Goal: Go to known website: Go to known website

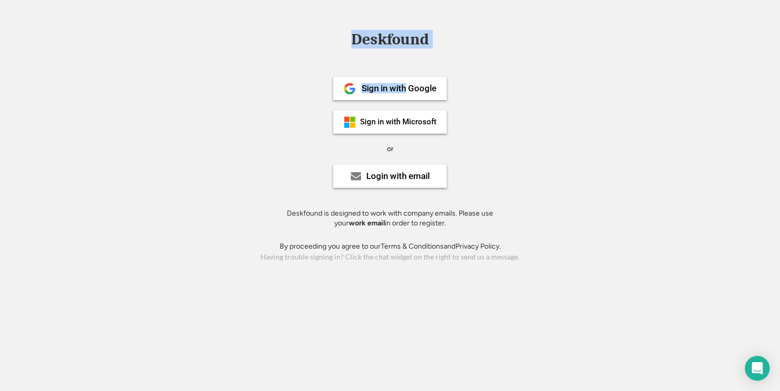
drag, startPoint x: 407, startPoint y: 87, endPoint x: 201, endPoint y: 143, distance: 213.5
click at [201, 143] on div "Deskfound Sign in with Google Sign in with Microsoft or Login with email Deskfo…" at bounding box center [390, 147] width 780 height 233
click at [368, 127] on div "Sign in with Microsoft" at bounding box center [390, 121] width 114 height 23
click at [379, 134] on div "Sign in with Google Sign in with Microsoft or Login with email Deskfound is des…" at bounding box center [390, 148] width 232 height 185
click at [353, 123] on img at bounding box center [350, 122] width 12 height 12
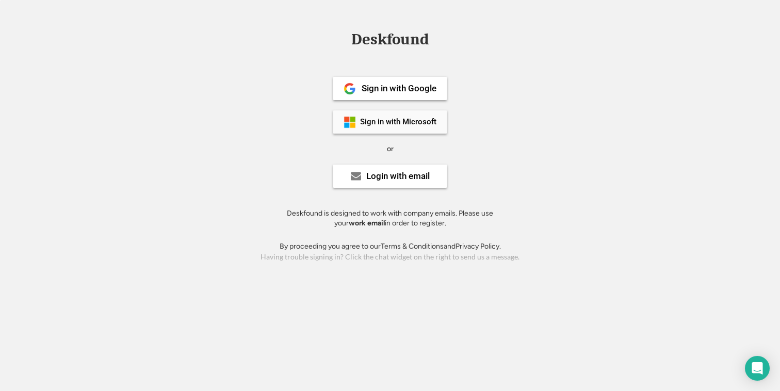
click at [376, 116] on div "Sign in with Microsoft" at bounding box center [390, 121] width 114 height 23
